Goal: Transaction & Acquisition: Purchase product/service

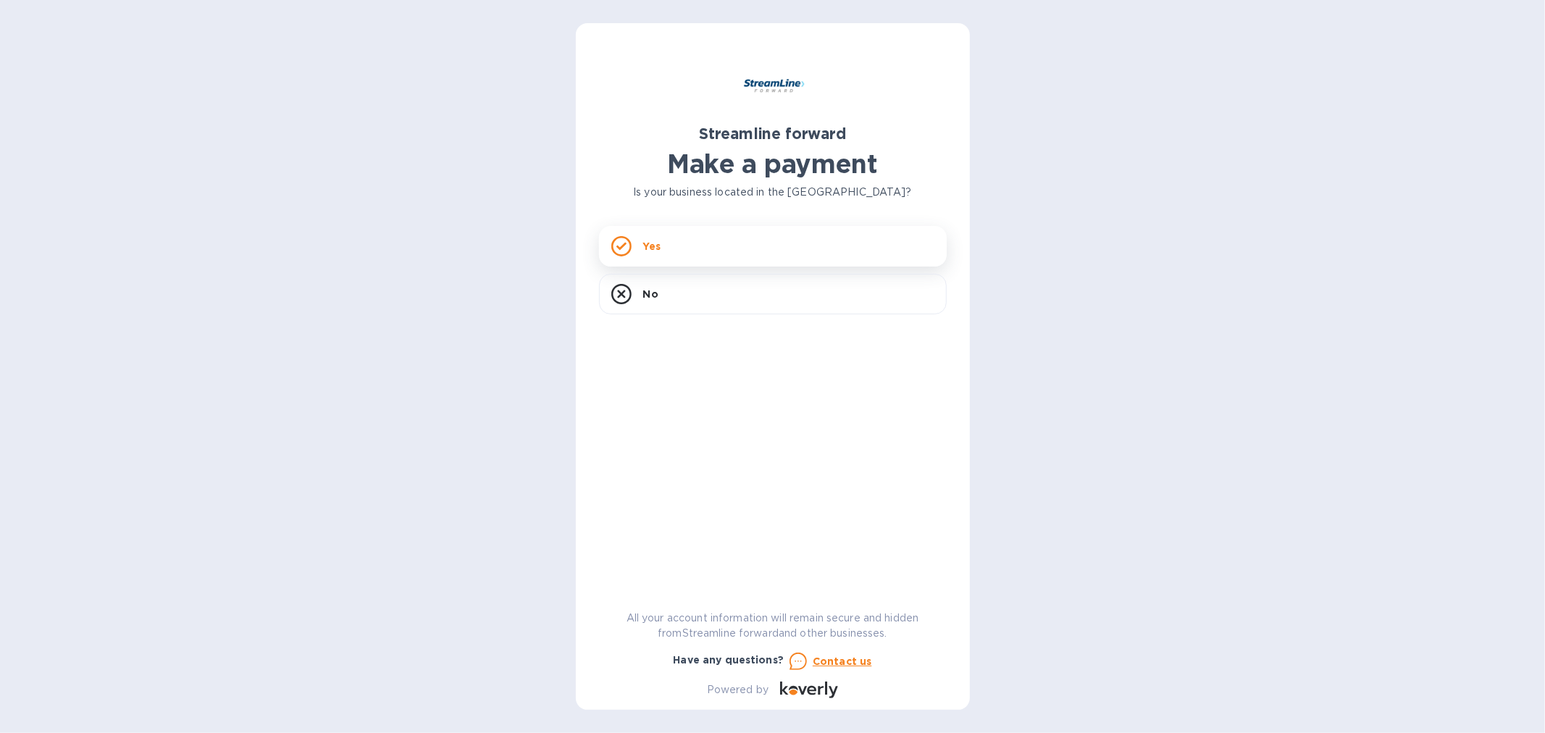
click at [749, 246] on div "Yes" at bounding box center [773, 246] width 348 height 41
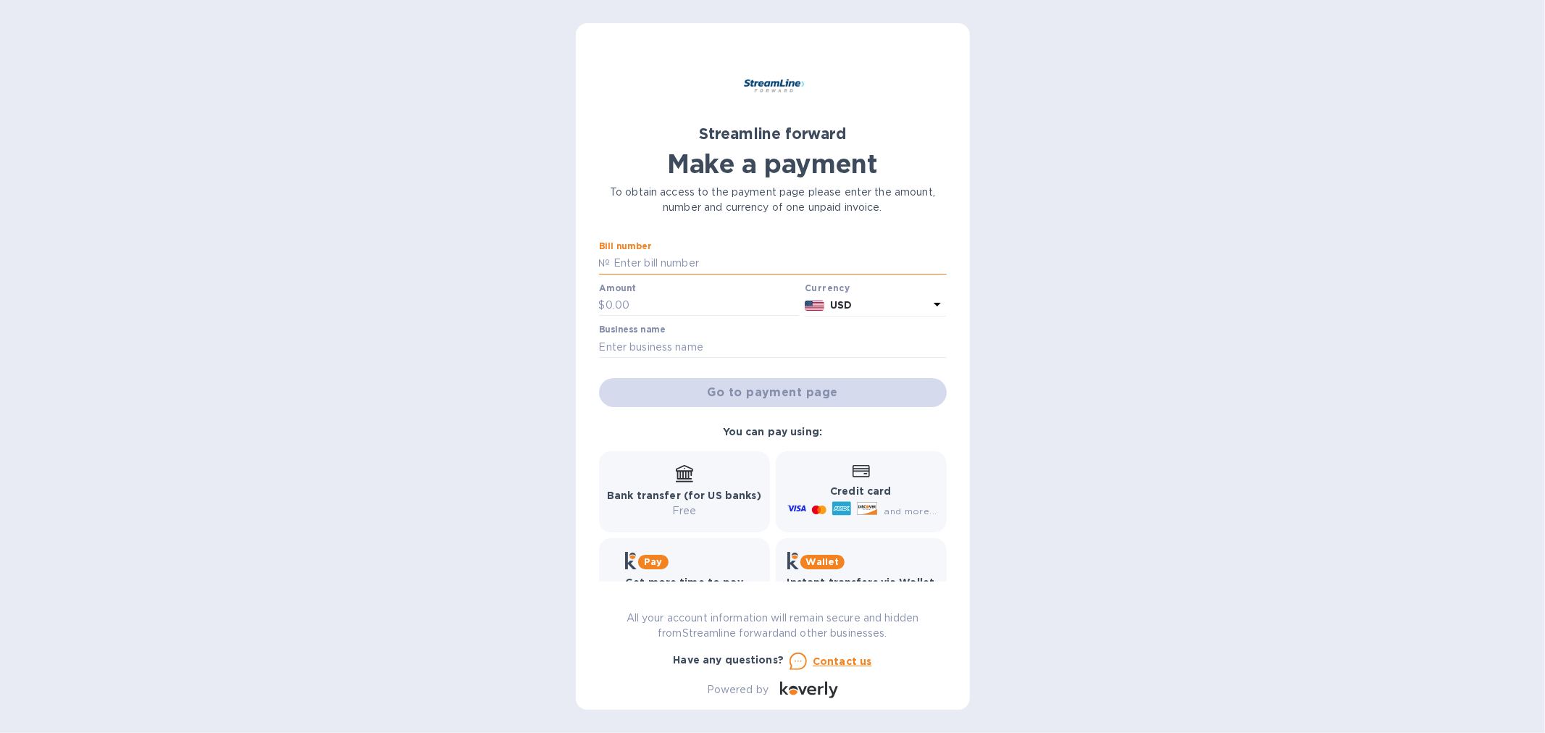
click at [705, 257] on input "text" at bounding box center [778, 264] width 336 height 22
drag, startPoint x: 489, startPoint y: 342, endPoint x: 597, endPoint y: 292, distance: 119.6
click at [489, 341] on div "Streamline forward Make a payment To obtain access to the payment page please e…" at bounding box center [772, 366] width 1545 height 733
click at [655, 262] on input "text" at bounding box center [778, 264] width 336 height 22
type input "1107,1108,1117,1118,1119"
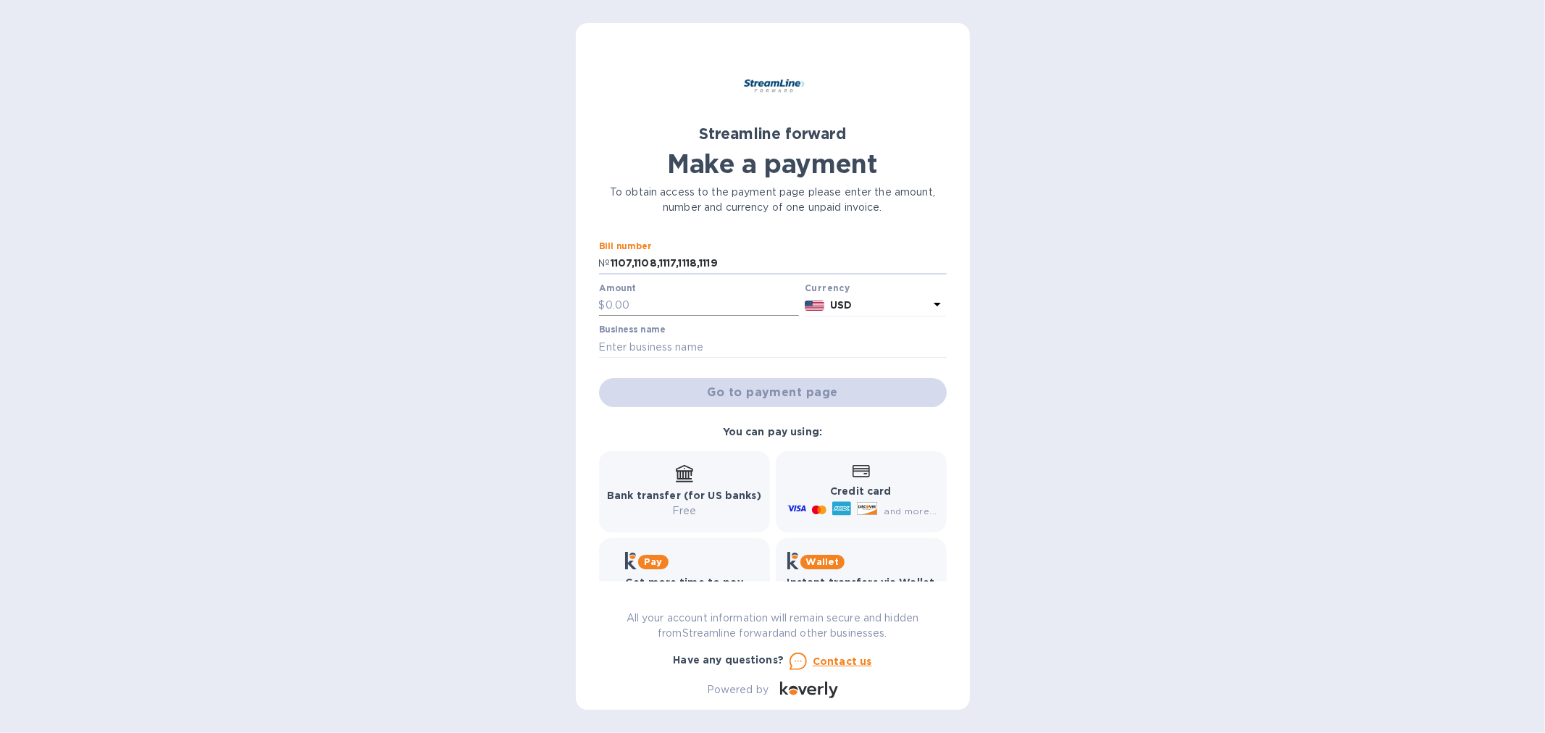
click at [650, 306] on input "text" at bounding box center [702, 306] width 194 height 22
type input "12,874.99"
click at [761, 344] on input "text" at bounding box center [773, 347] width 348 height 22
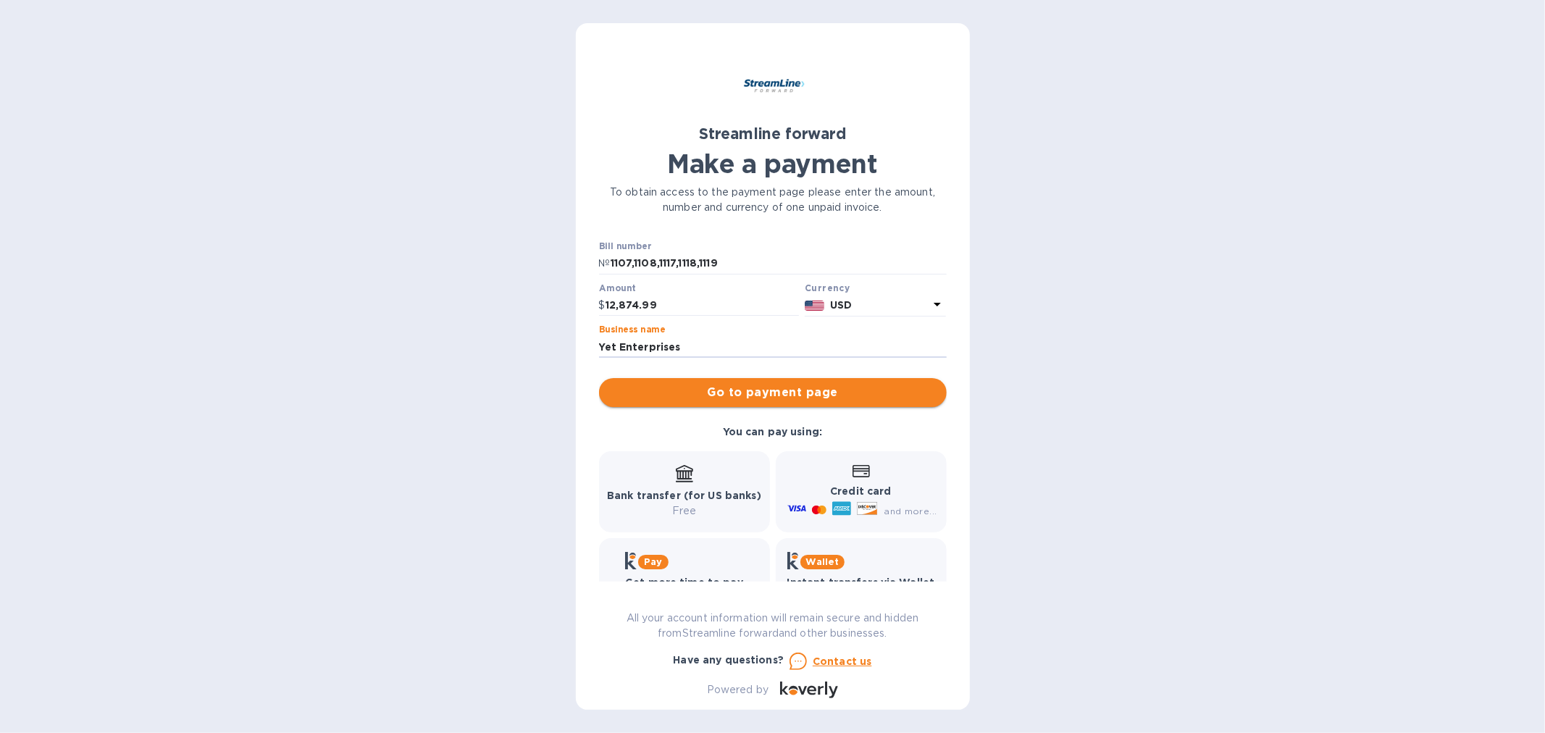
type input "Yet Enterprises"
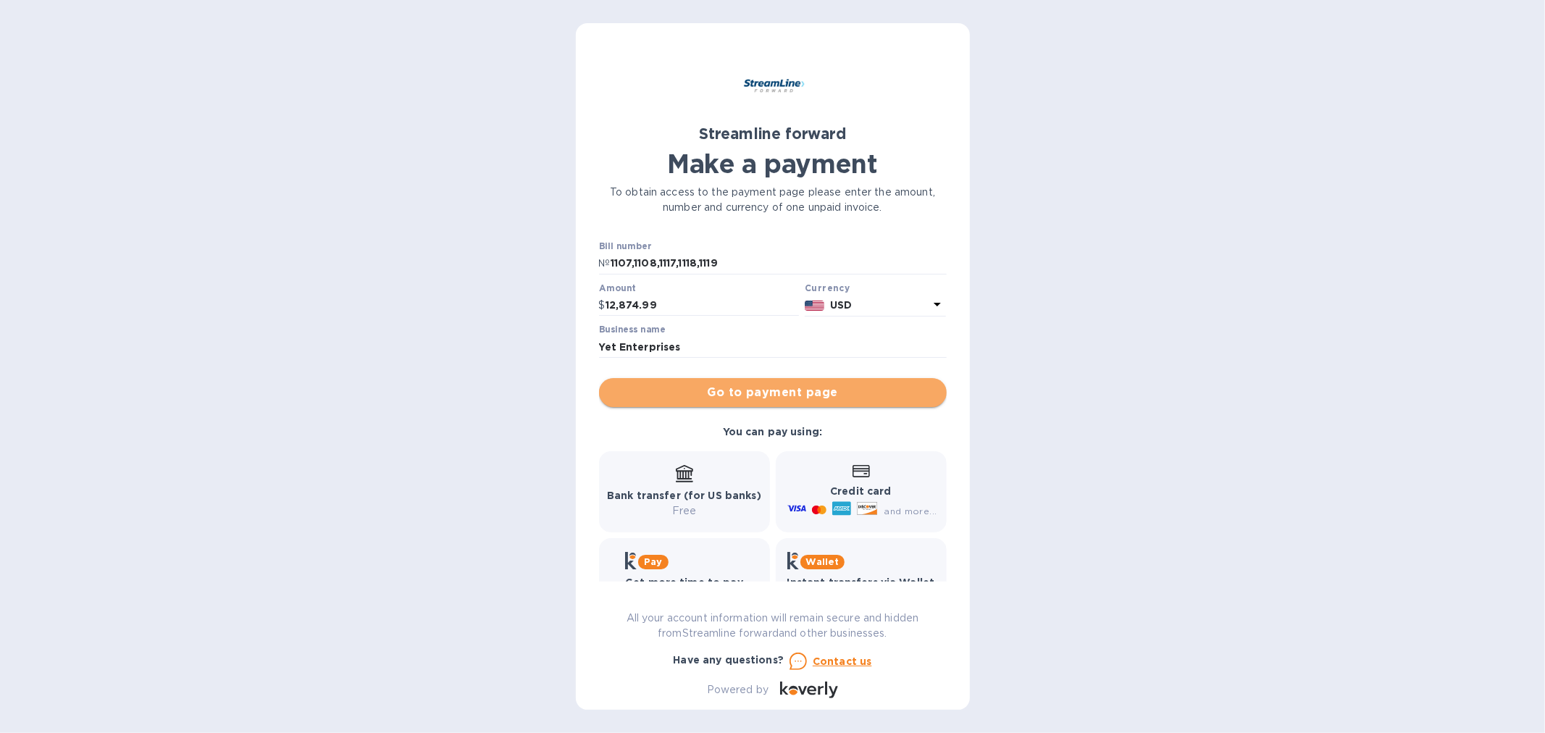
click at [795, 392] on span "Go to payment page" at bounding box center [772, 392] width 324 height 17
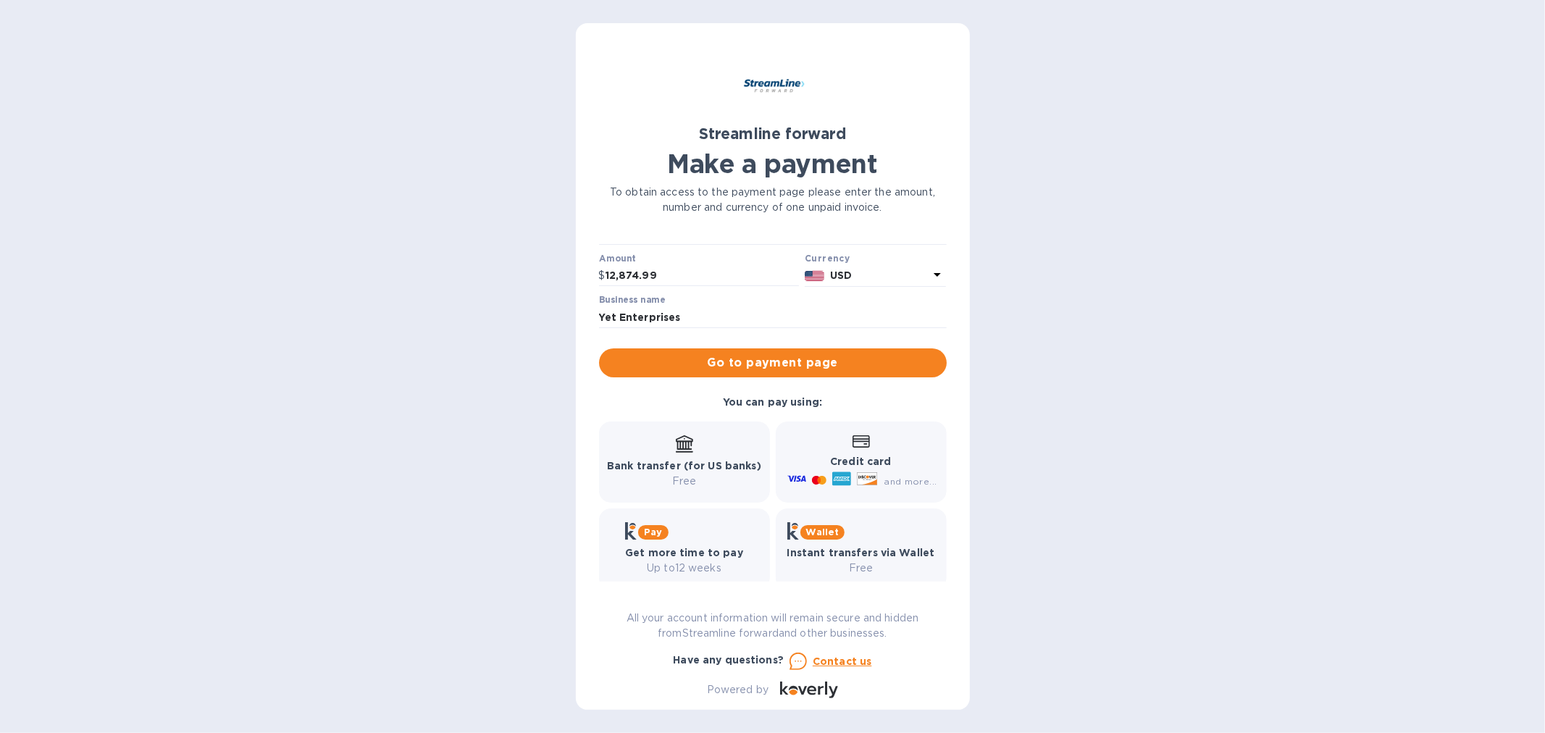
scroll to position [46, 0]
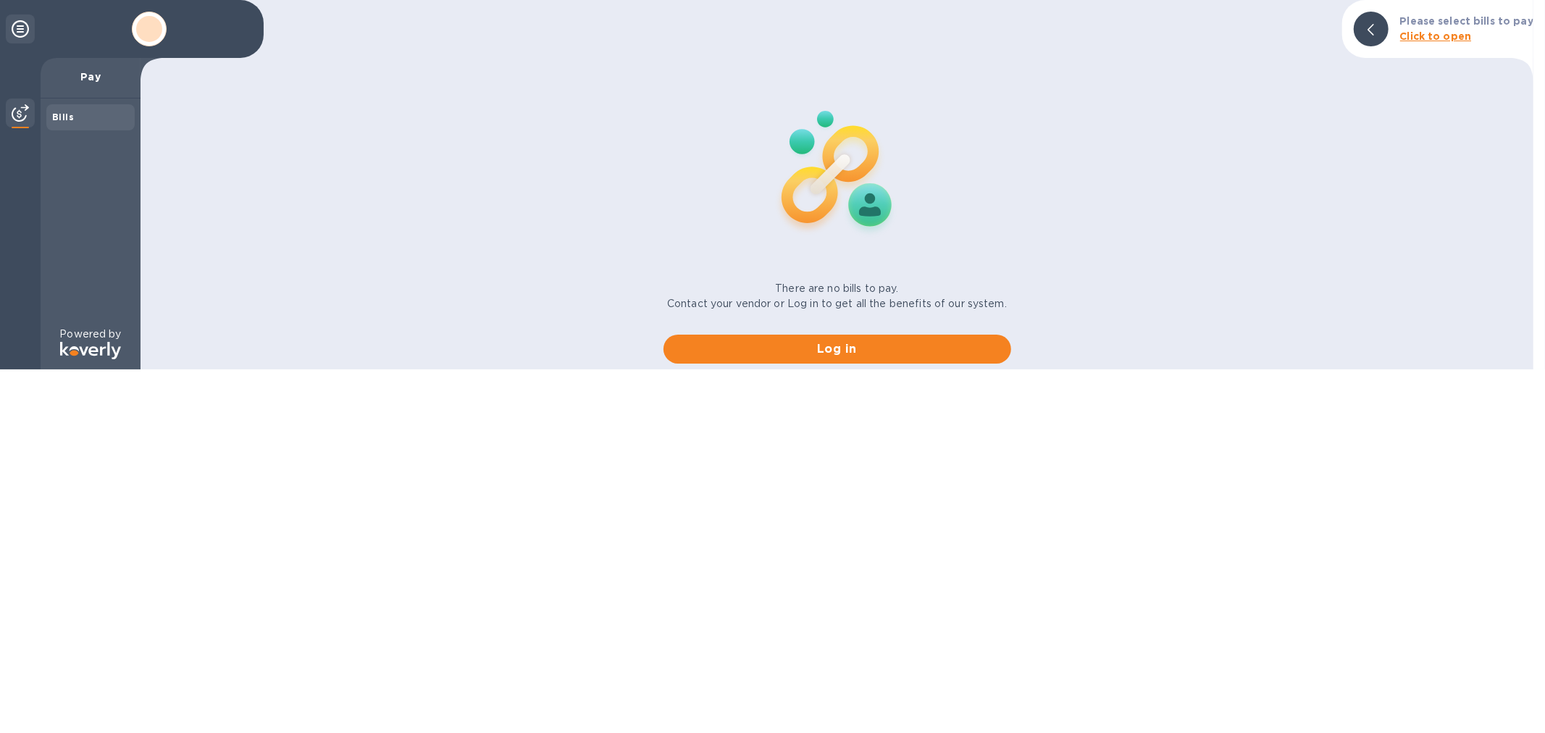
click at [880, 369] on html "Pay Bills Powered by Please select bills to pay Click to open There are no bill…" at bounding box center [772, 184] width 1545 height 369
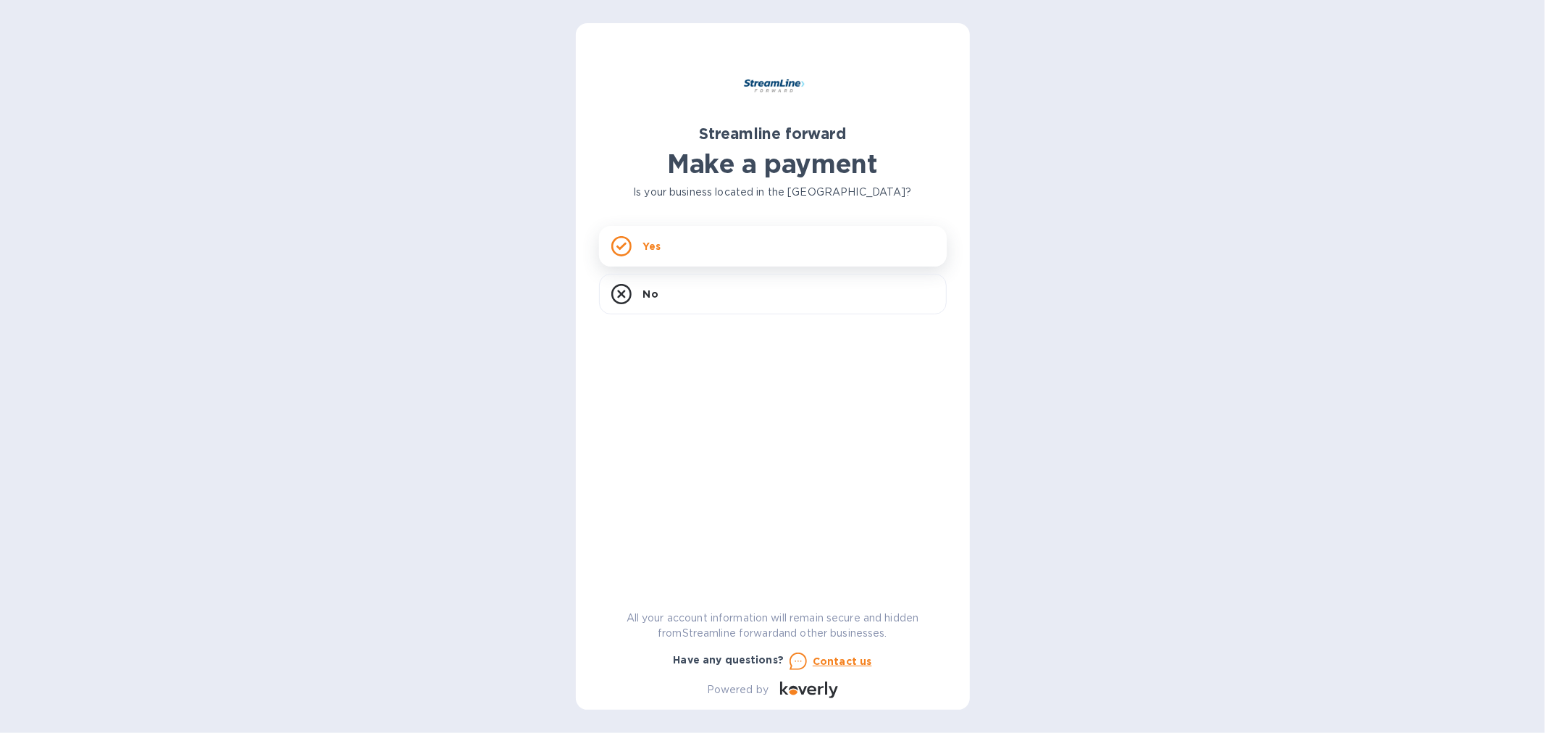
click at [691, 239] on div "Yes" at bounding box center [773, 246] width 348 height 41
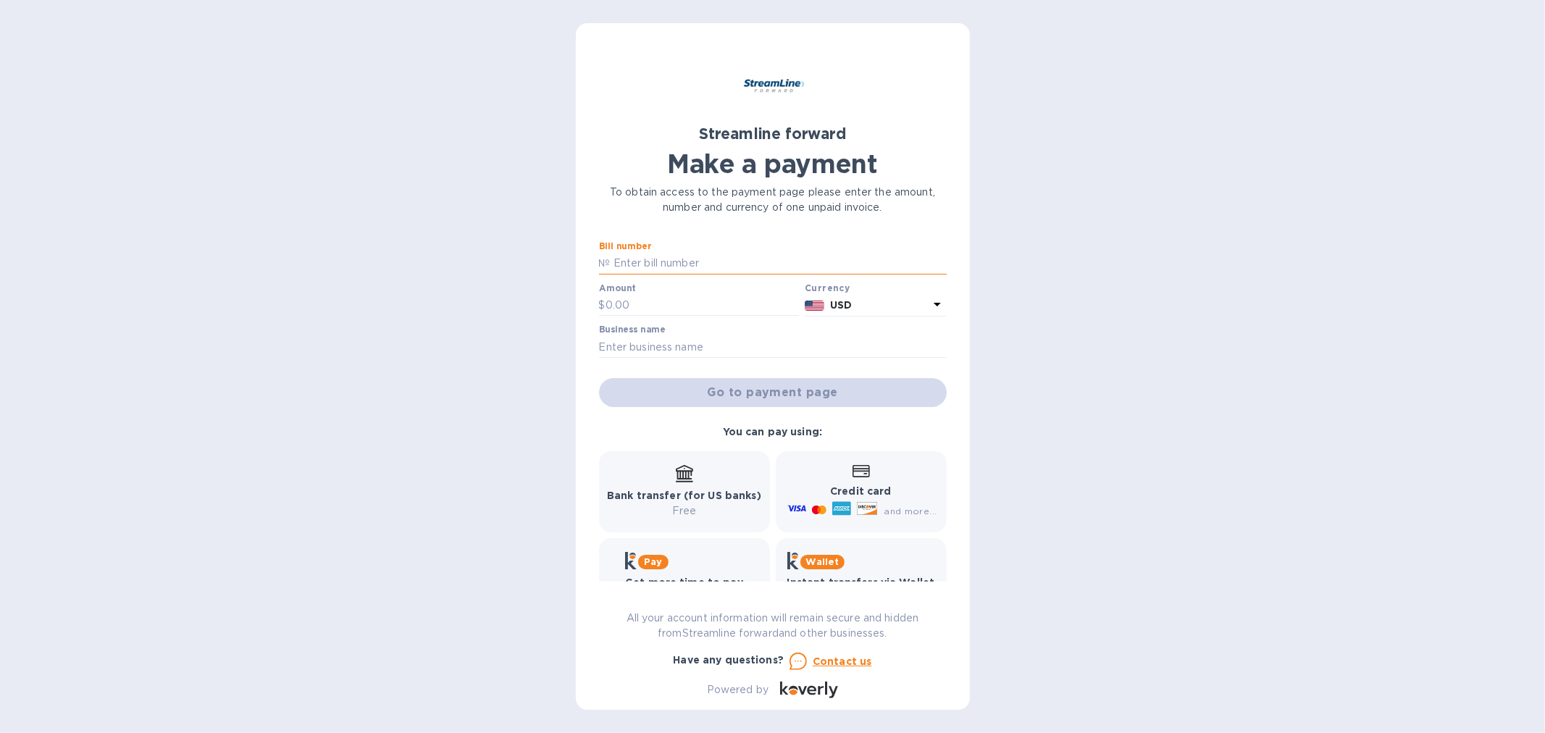
click at [666, 272] on input "text" at bounding box center [778, 264] width 336 height 22
drag, startPoint x: 1086, startPoint y: 399, endPoint x: 1038, endPoint y: 407, distance: 48.5
click at [1073, 403] on div "Streamline forward Make a payment To obtain access to the payment page please e…" at bounding box center [772, 366] width 1545 height 733
click at [831, 392] on div "Go to payment page" at bounding box center [772, 392] width 353 height 35
click at [783, 393] on div "Go to payment page" at bounding box center [772, 392] width 353 height 35
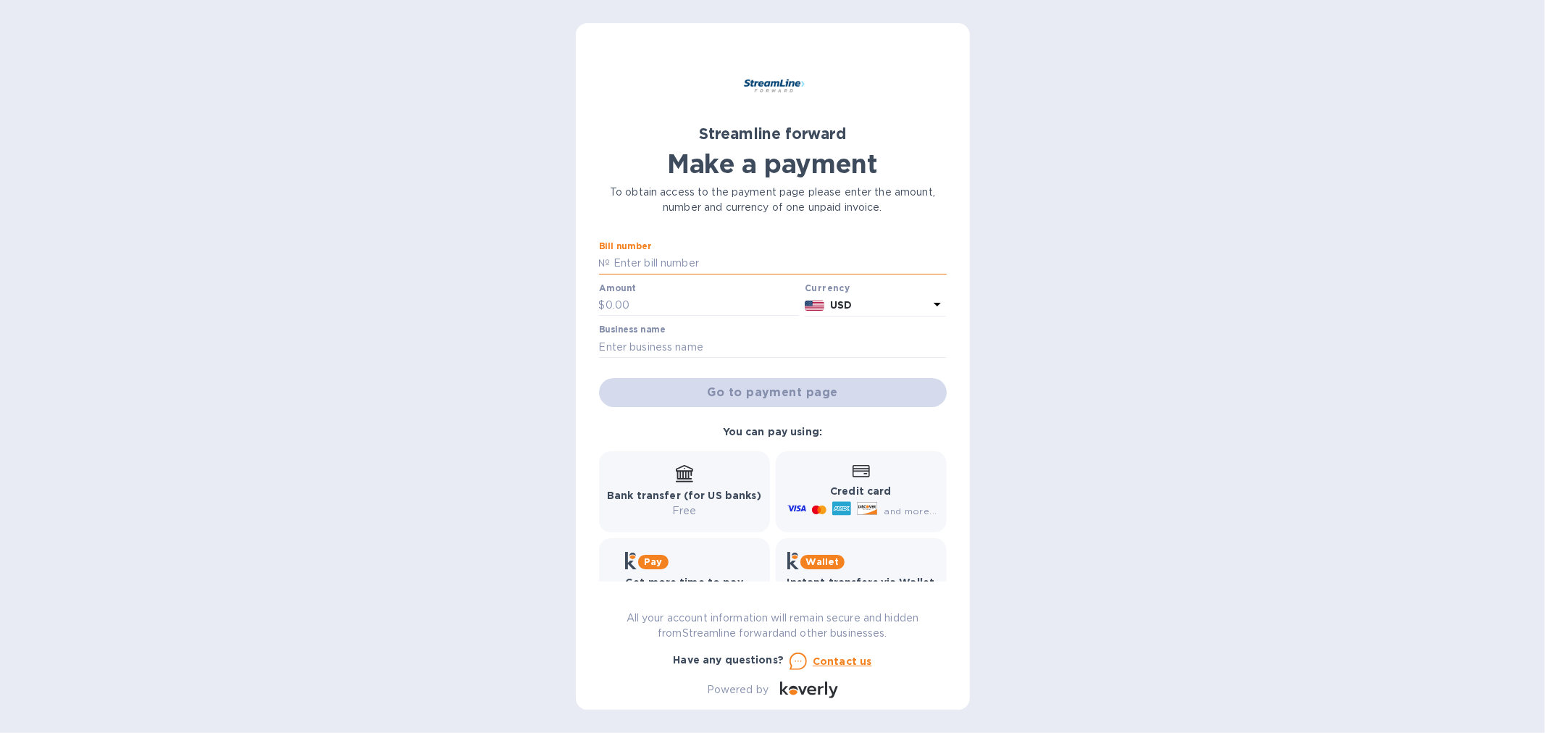
click at [665, 263] on input "text" at bounding box center [778, 264] width 336 height 22
click at [631, 300] on input "text" at bounding box center [702, 306] width 194 height 22
click at [679, 254] on input "text" at bounding box center [778, 264] width 336 height 22
type input "1107,1108,1117,1118,1119"
click at [667, 301] on input "text" at bounding box center [702, 306] width 194 height 22
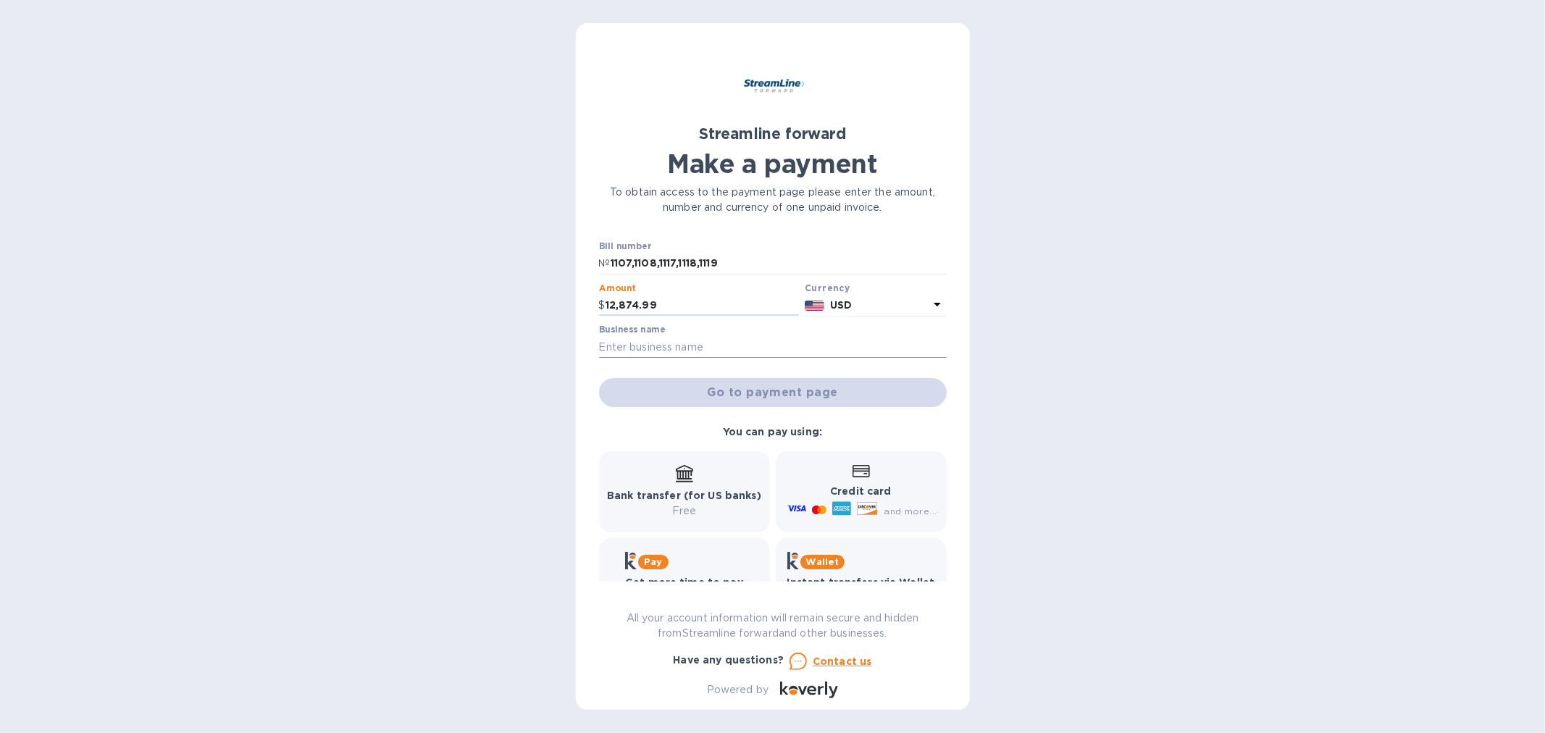
type input "12,874.99"
click at [666, 337] on input "text" at bounding box center [773, 347] width 348 height 22
type input "Yet Enterprises"
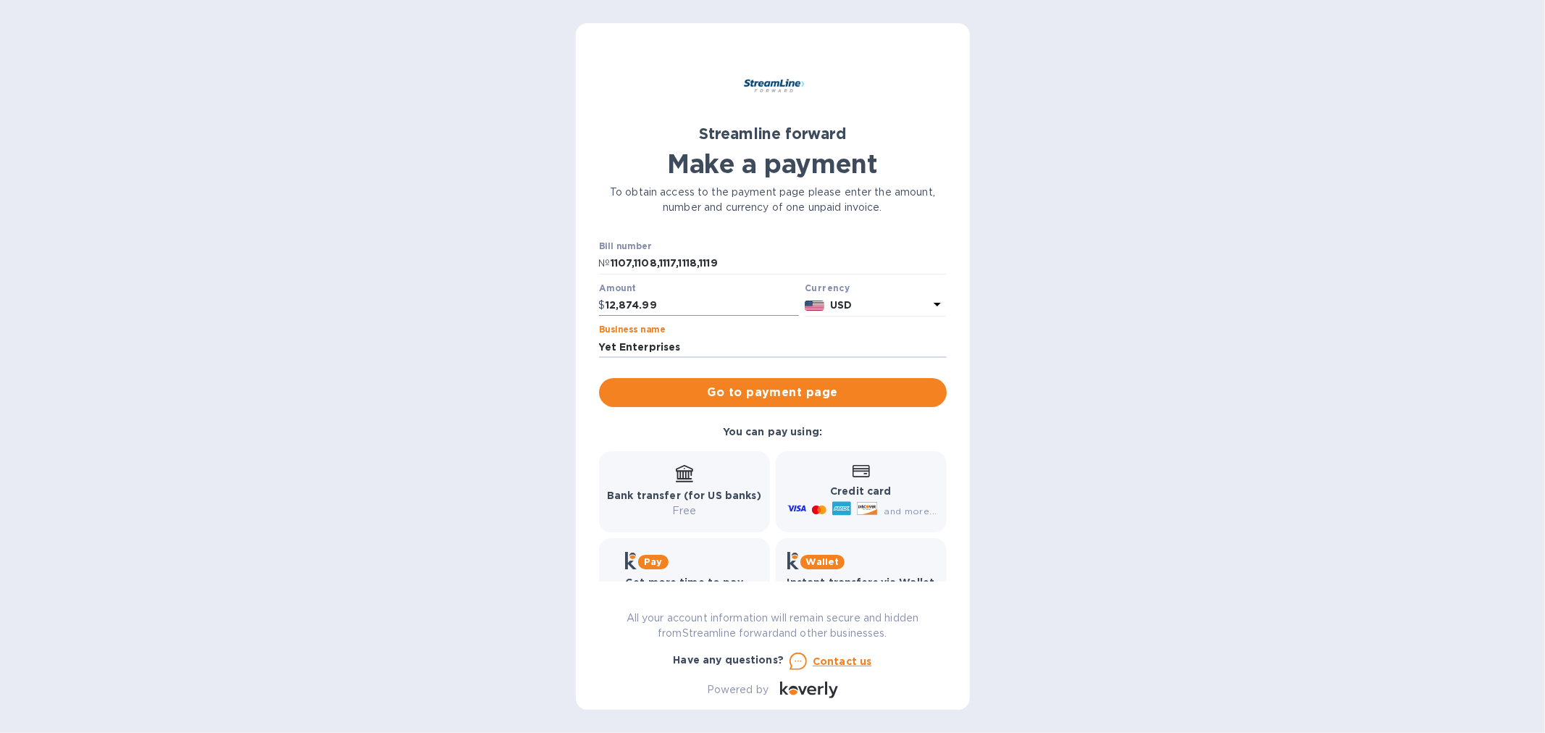
click at [671, 314] on input "12,874.99" at bounding box center [702, 306] width 194 height 22
click at [734, 270] on input "1107,1108,1117,1118,1119" at bounding box center [778, 264] width 336 height 22
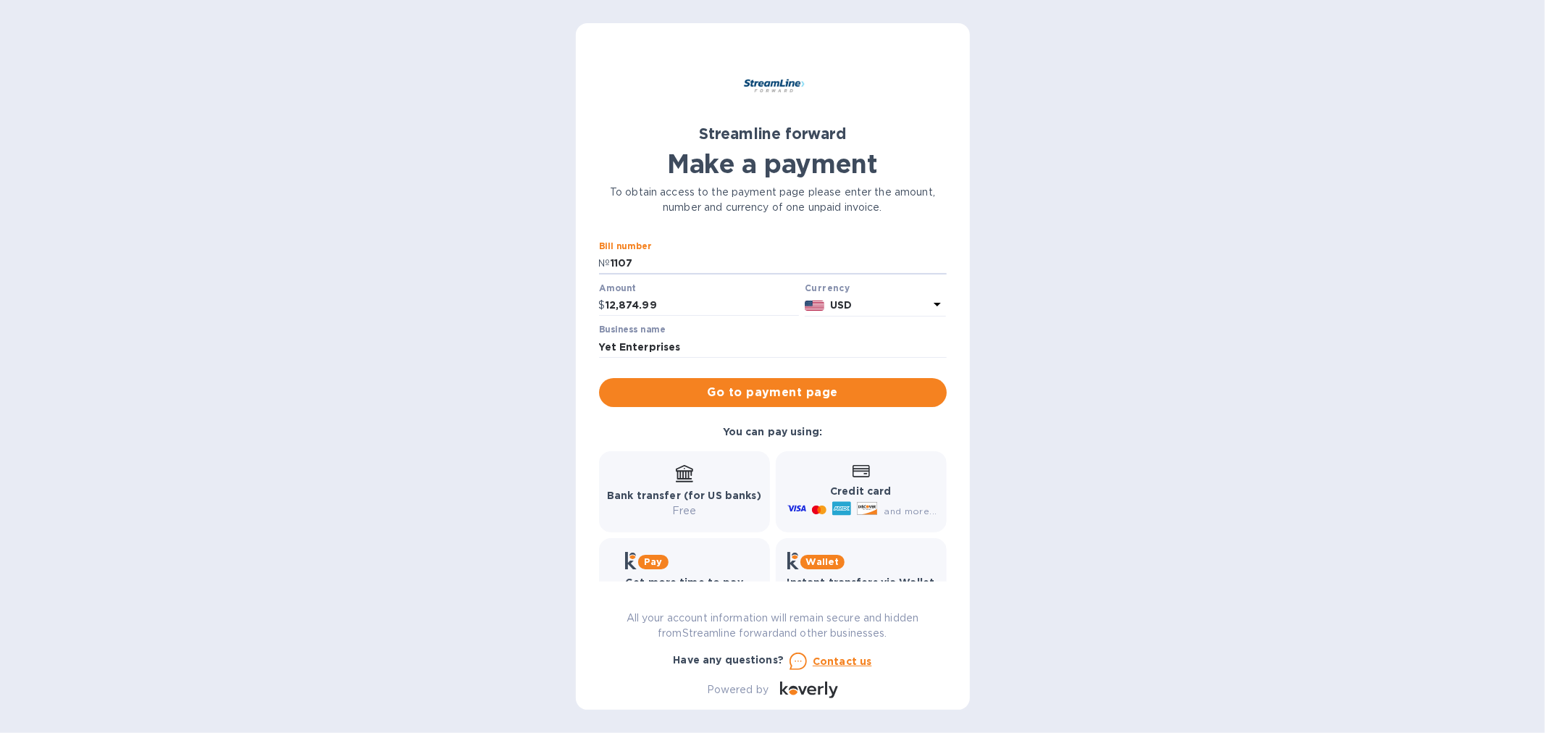
type input "1107"
click at [665, 290] on div "Amount $ 12,874.99" at bounding box center [699, 299] width 201 height 33
drag, startPoint x: 665, startPoint y: 290, endPoint x: 652, endPoint y: 314, distance: 27.2
click at [655, 310] on div "Amount $ 12,874.99" at bounding box center [699, 299] width 201 height 33
click at [657, 308] on input "12,874.99" at bounding box center [702, 306] width 194 height 22
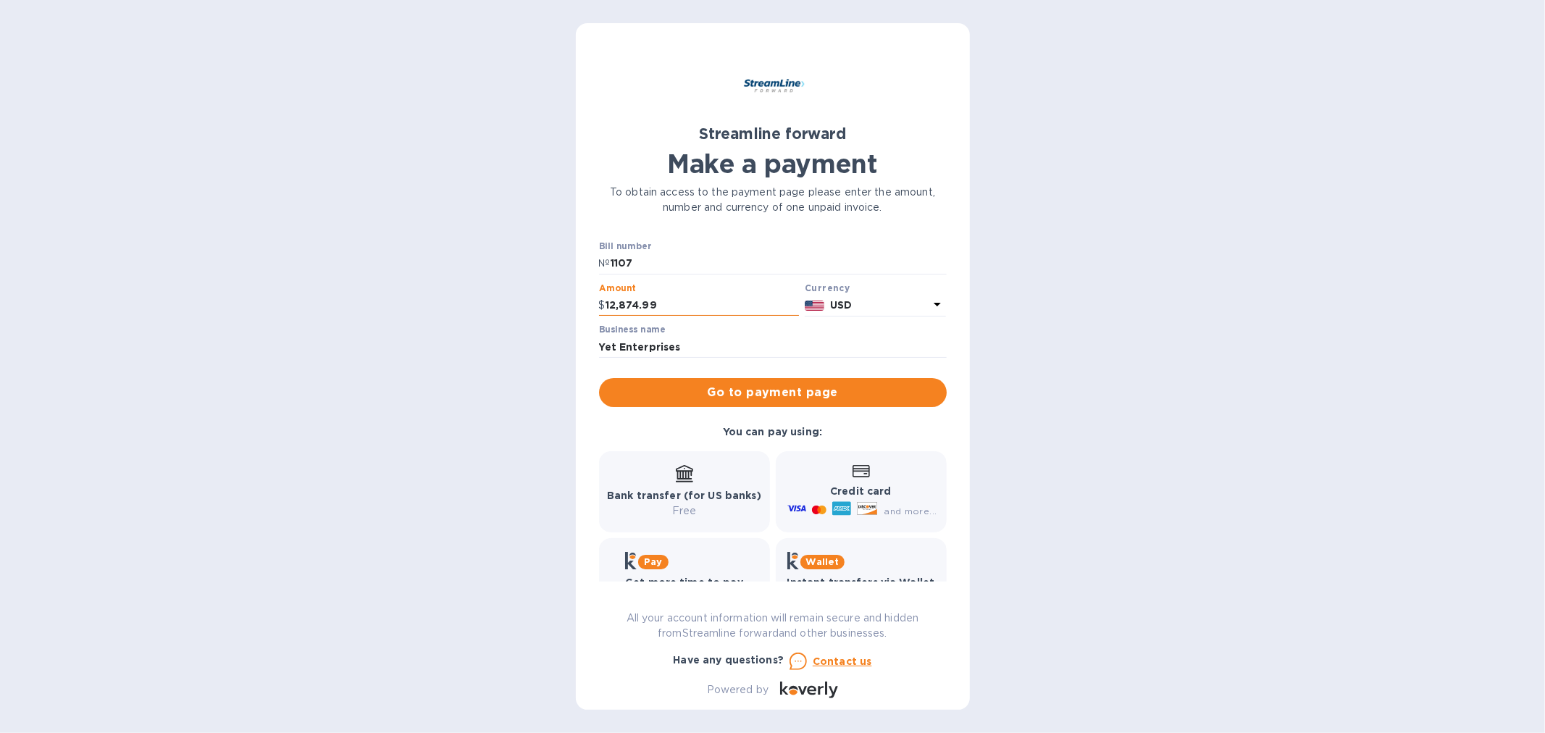
click at [657, 308] on input "12,874.99" at bounding box center [702, 306] width 194 height 22
type input "1,655.17"
click at [718, 385] on span "Go to payment page" at bounding box center [772, 392] width 324 height 17
